Goal: Task Accomplishment & Management: Manage account settings

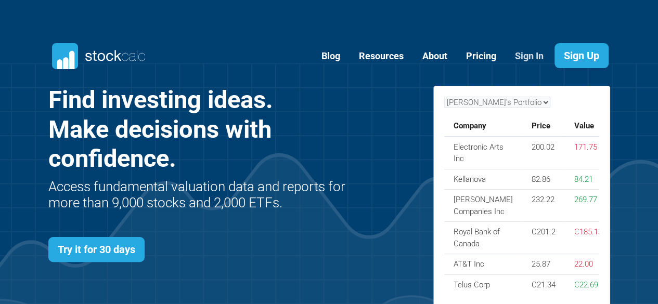
scroll to position [416, 593]
click at [527, 56] on link "Sign In" at bounding box center [529, 56] width 44 height 25
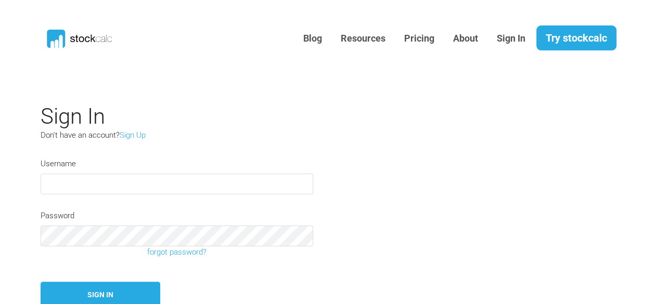
click at [220, 180] on input "text" at bounding box center [177, 184] width 273 height 21
type input "Bolahood"
click at [41, 282] on button "Sign In" at bounding box center [101, 295] width 120 height 27
